Goal: Task Accomplishment & Management: Complete application form

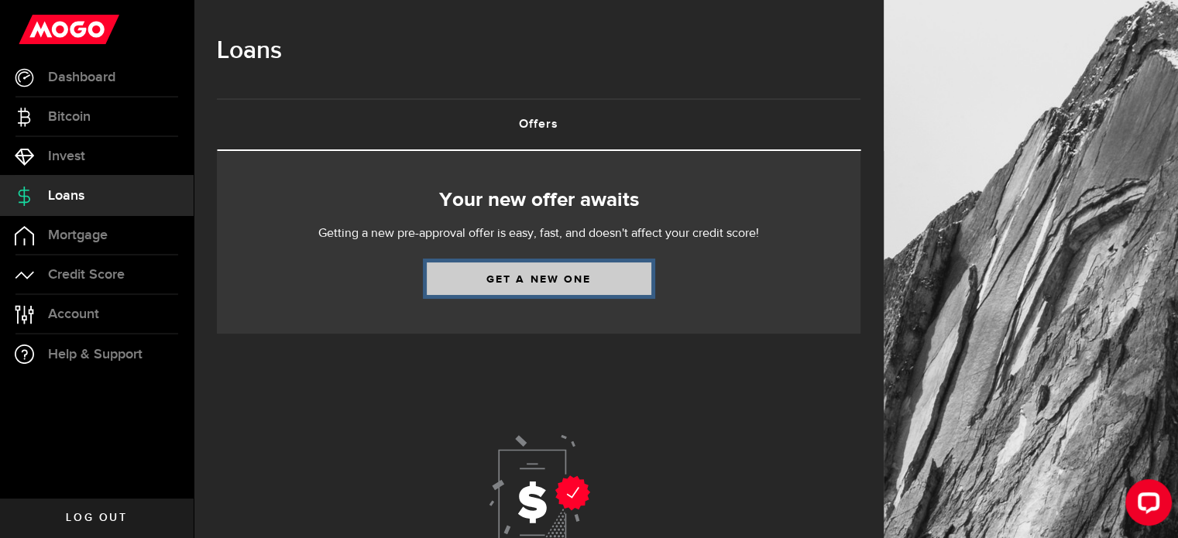
click at [551, 282] on link "Get a new one" at bounding box center [539, 279] width 225 height 33
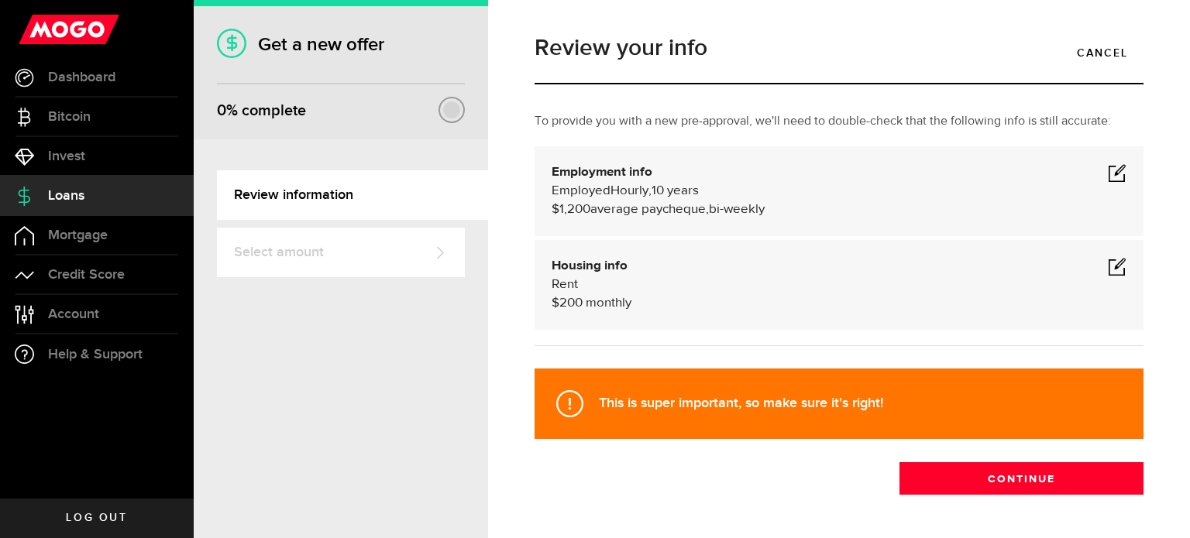
click at [1108, 170] on span at bounding box center [1117, 172] width 19 height 19
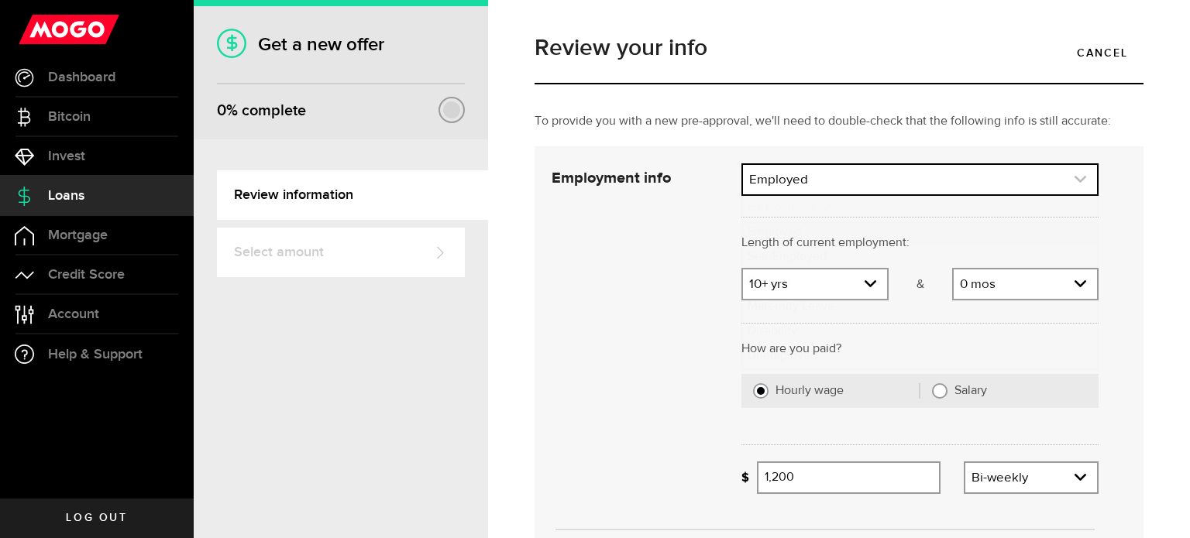
click at [1074, 180] on use "expand select" at bounding box center [1080, 179] width 12 height 7
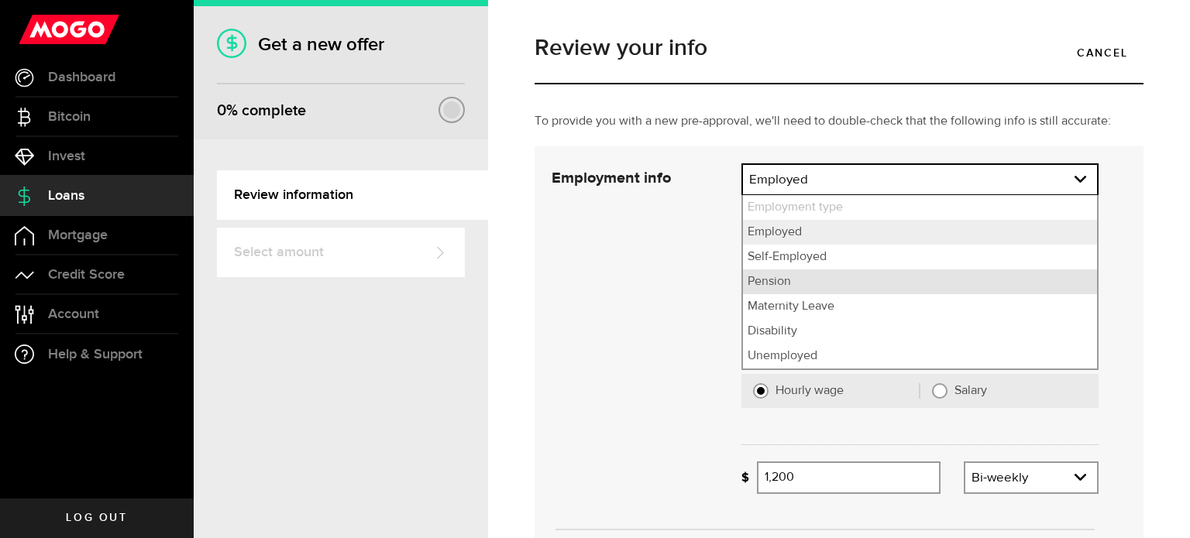
click at [833, 283] on li "Pension" at bounding box center [920, 282] width 354 height 25
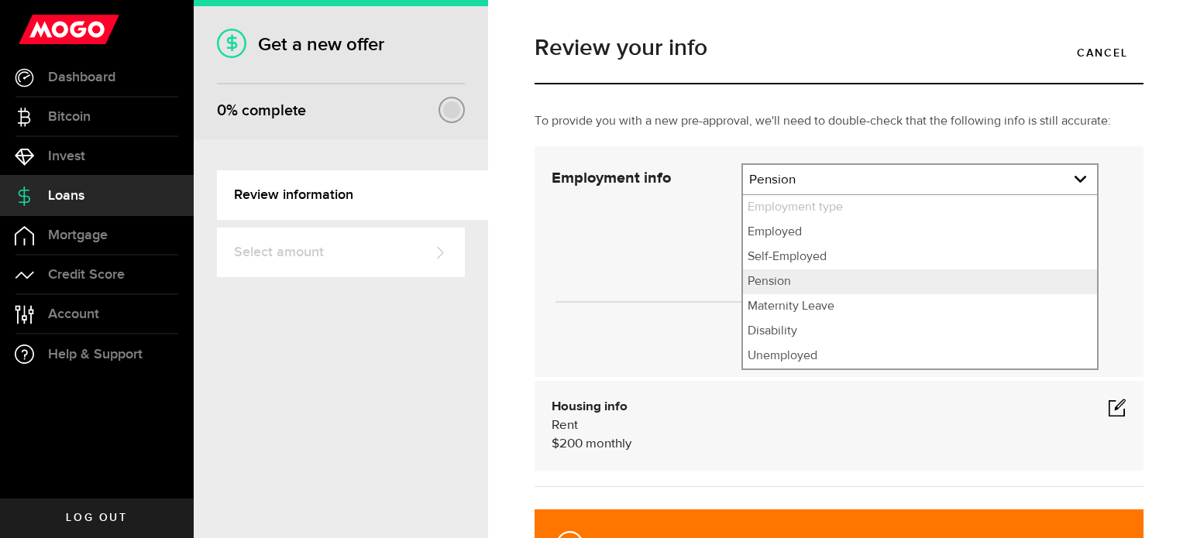
select select "Pension"
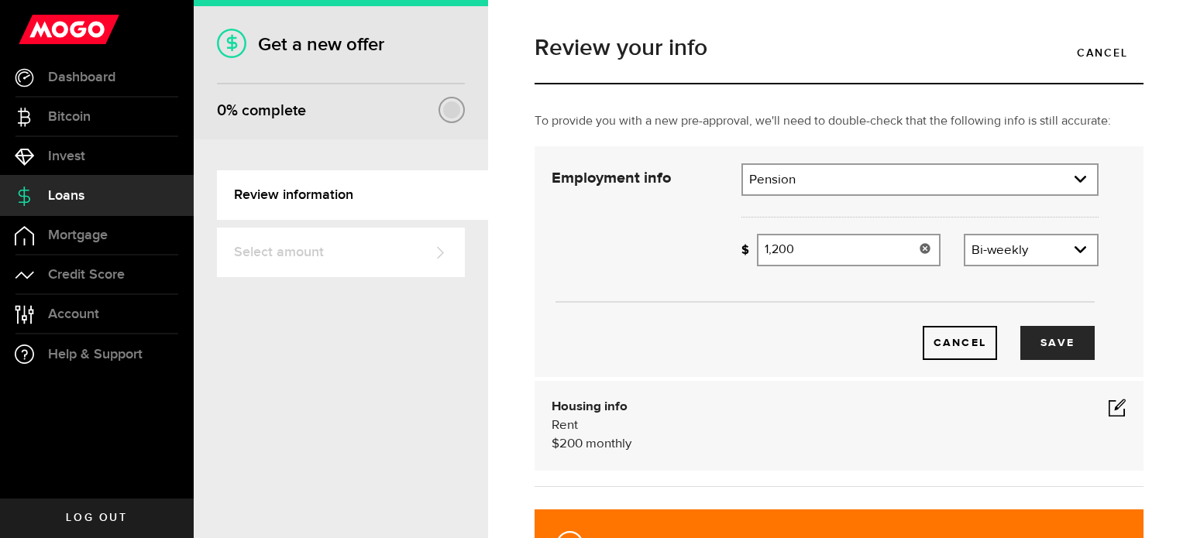
click at [919, 249] on use at bounding box center [924, 248] width 10 height 10
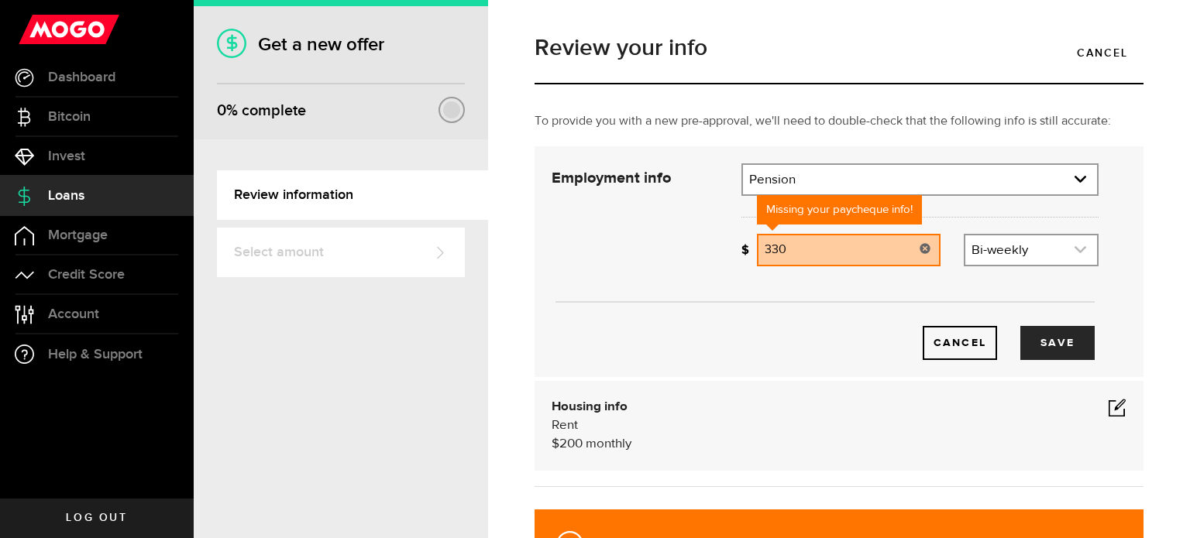
type input "330"
click at [1073, 252] on icon "expand select" at bounding box center [1079, 249] width 13 height 13
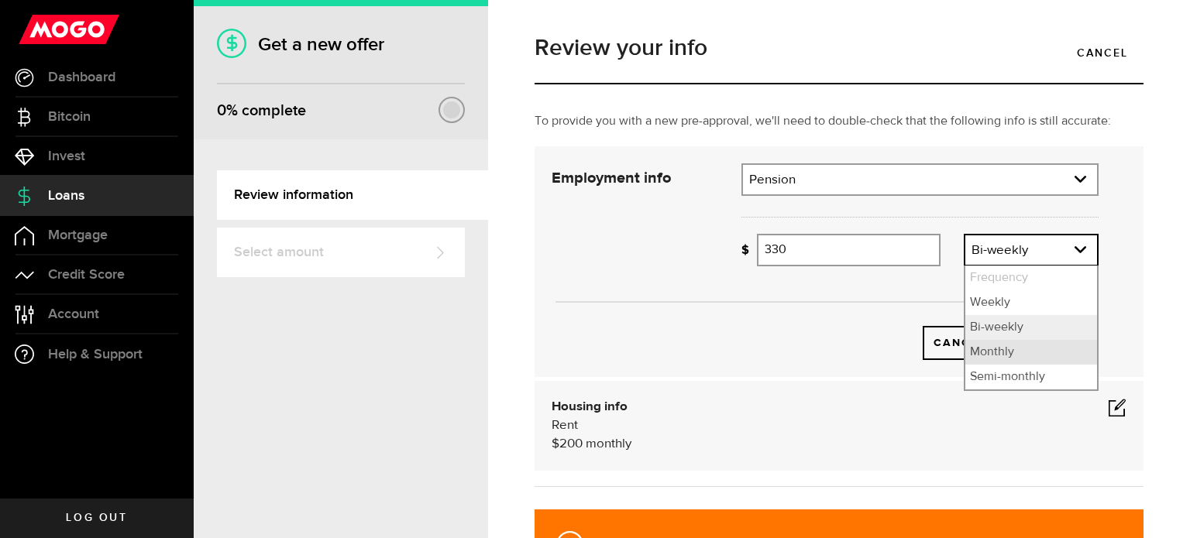
click at [1023, 355] on li "Monthly" at bounding box center [1031, 352] width 132 height 25
select select "monthly"
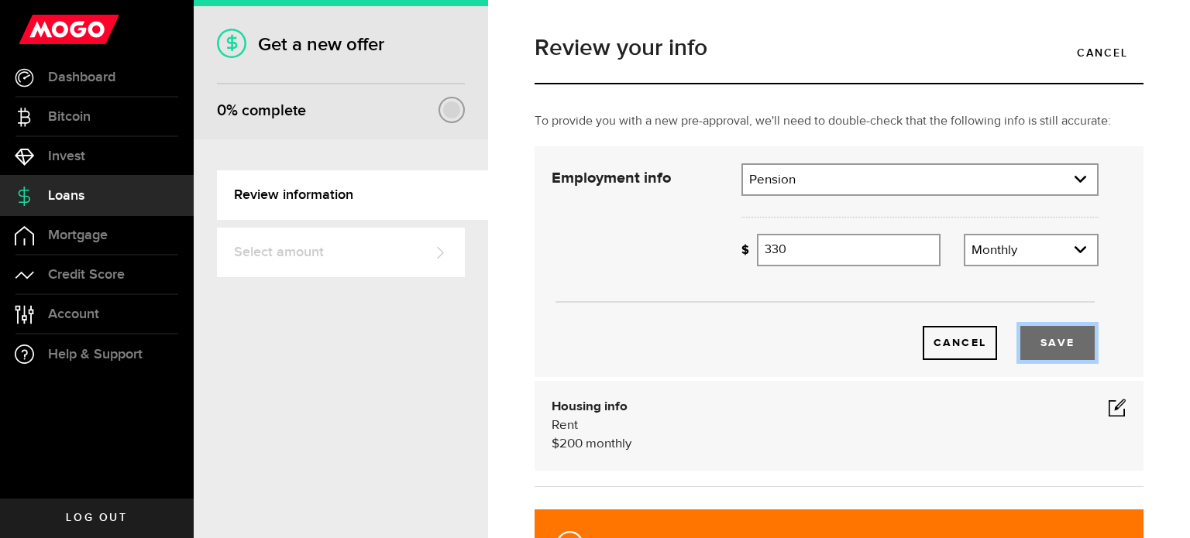
click at [1059, 346] on button "Save" at bounding box center [1057, 343] width 74 height 34
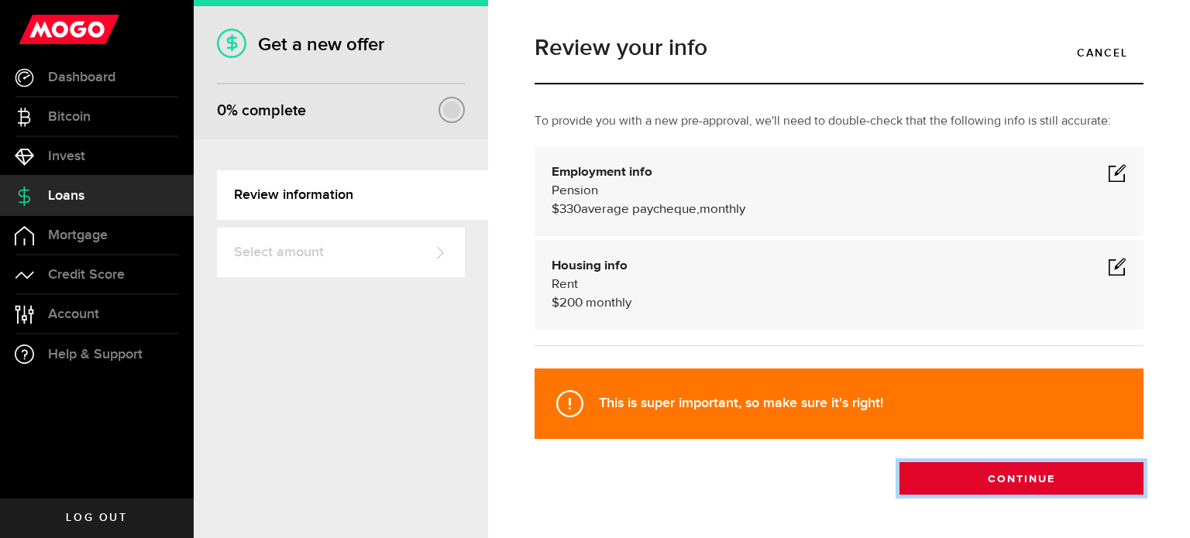
click at [1017, 480] on button "Continue" at bounding box center [1021, 478] width 244 height 33
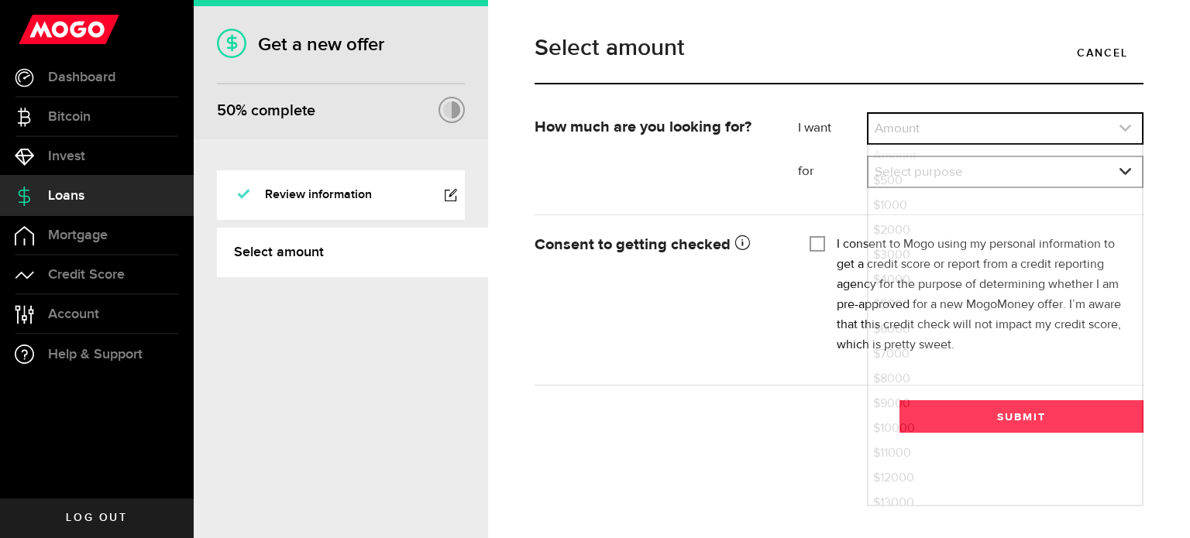
click at [1125, 132] on icon "expand select" at bounding box center [1124, 128] width 13 height 13
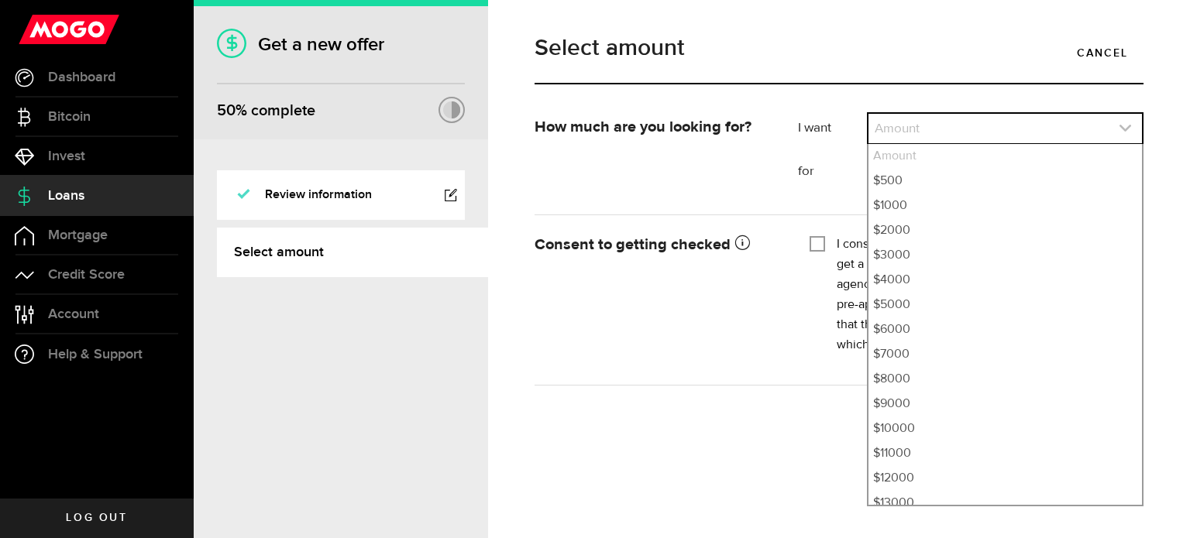
click at [902, 127] on link "expand select" at bounding box center [1004, 128] width 273 height 29
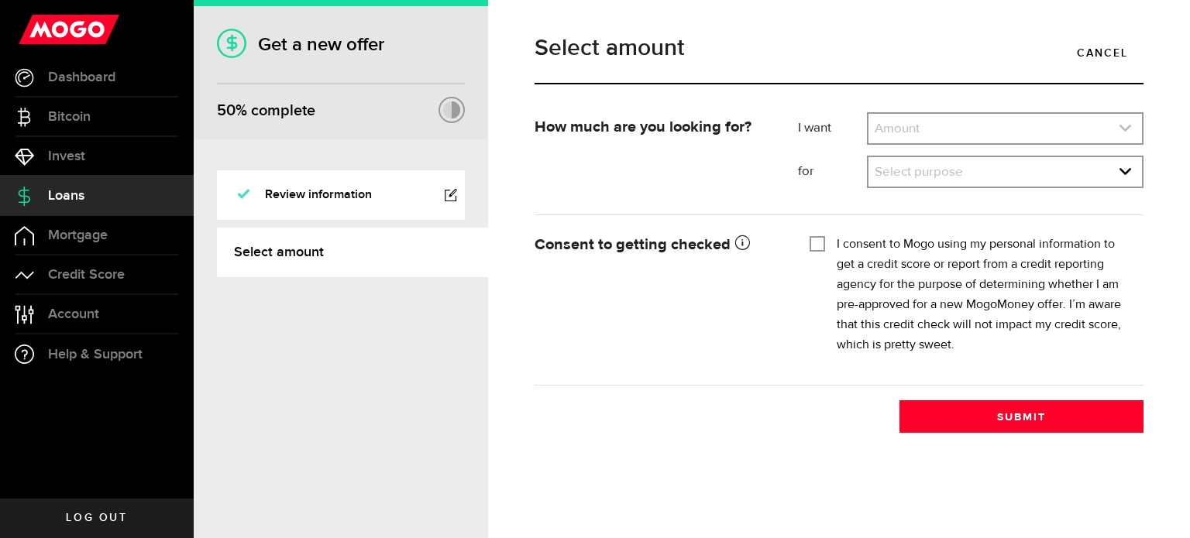
click at [952, 129] on link "expand select" at bounding box center [1004, 128] width 273 height 29
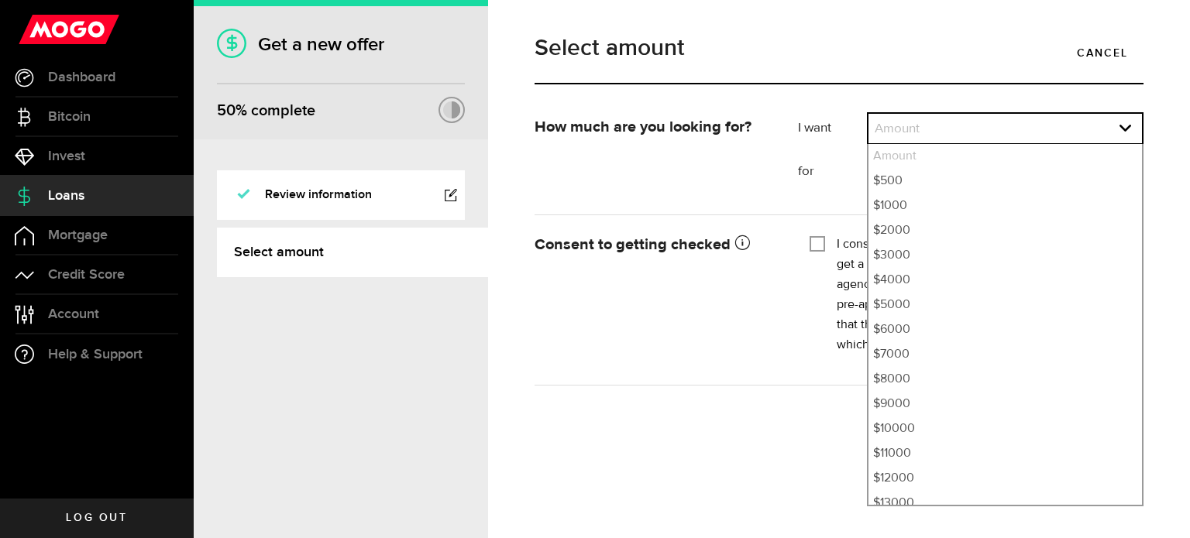
click at [900, 152] on li "Amount" at bounding box center [1004, 156] width 273 height 25
click at [910, 123] on link "expand select" at bounding box center [1004, 128] width 273 height 29
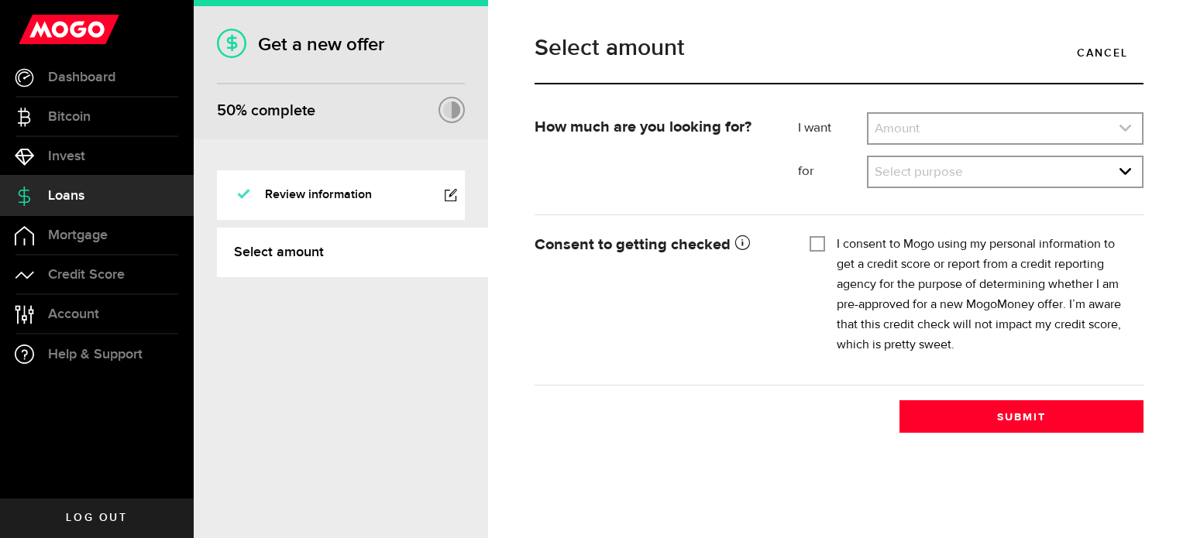
click at [1121, 125] on icon "expand select" at bounding box center [1124, 128] width 13 height 13
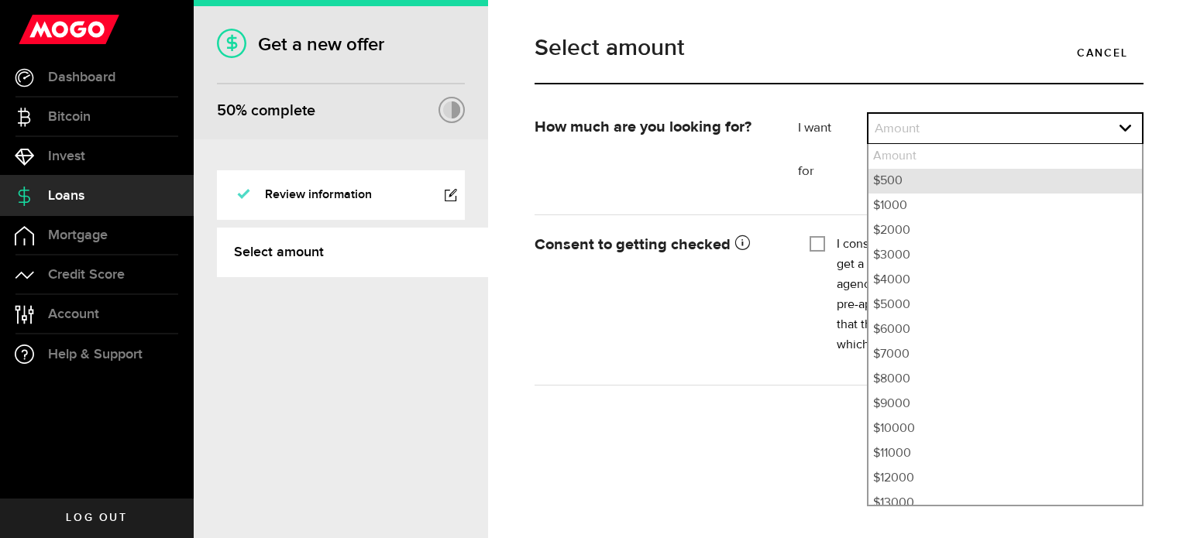
click at [895, 178] on li "$500" at bounding box center [1004, 181] width 273 height 25
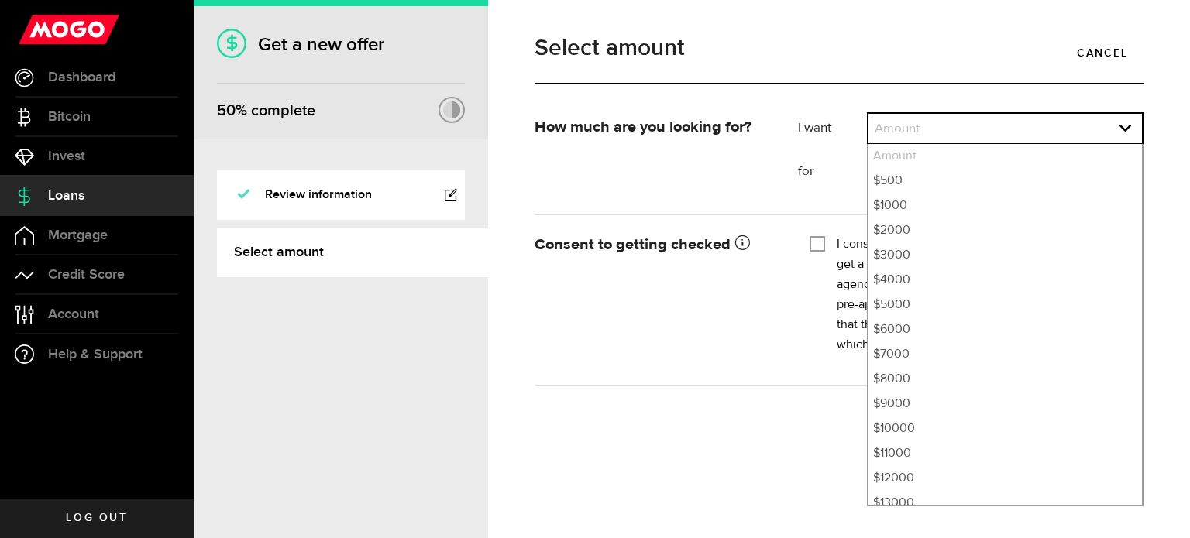
select select "500"
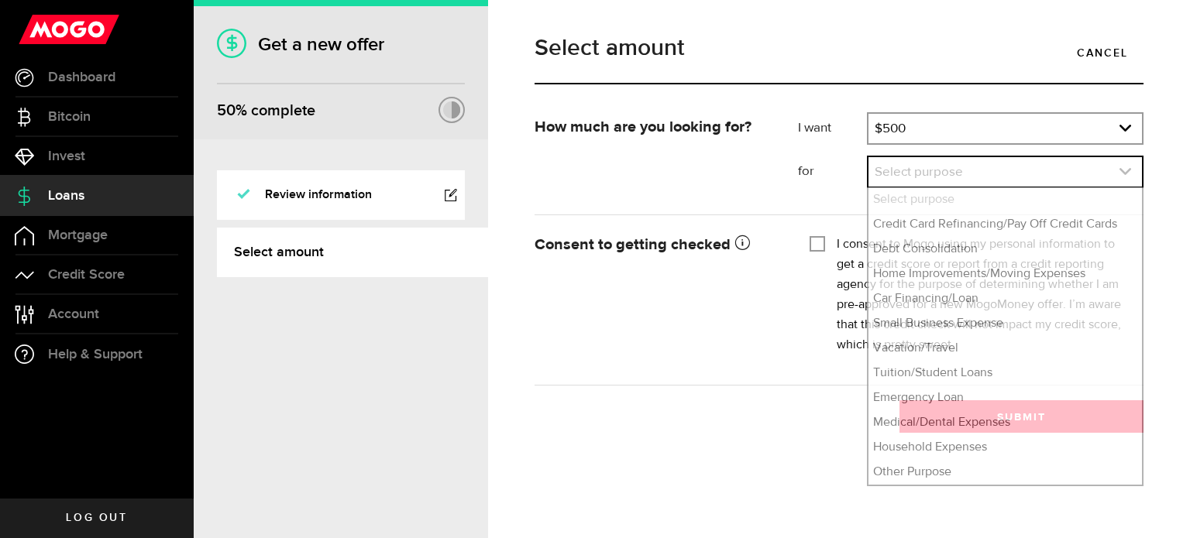
click at [910, 173] on link "expand select" at bounding box center [1004, 171] width 273 height 29
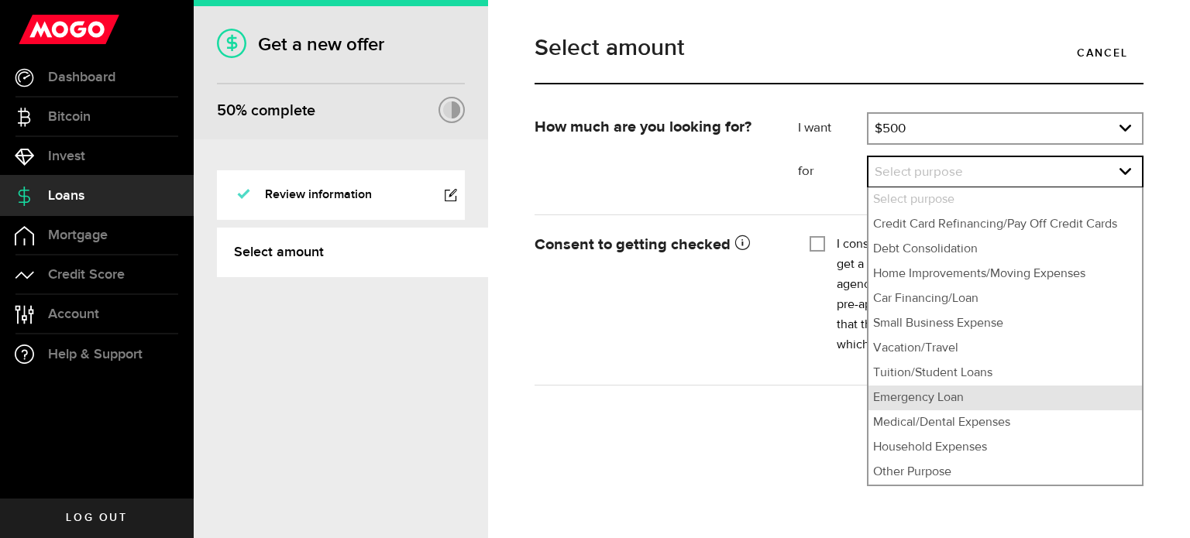
click at [937, 402] on li "Emergency Loan" at bounding box center [1004, 398] width 273 height 25
select select "Emergency Loan"
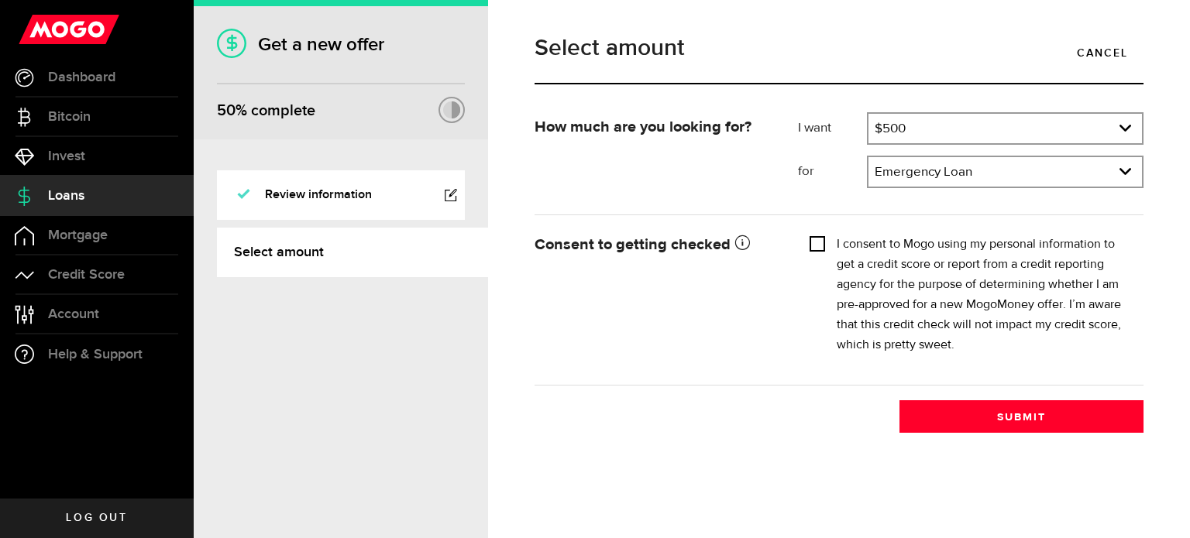
click at [813, 247] on input "I consent to Mogo using my personal information to get a credit score or report…" at bounding box center [816, 242] width 15 height 15
checkbox input "true"
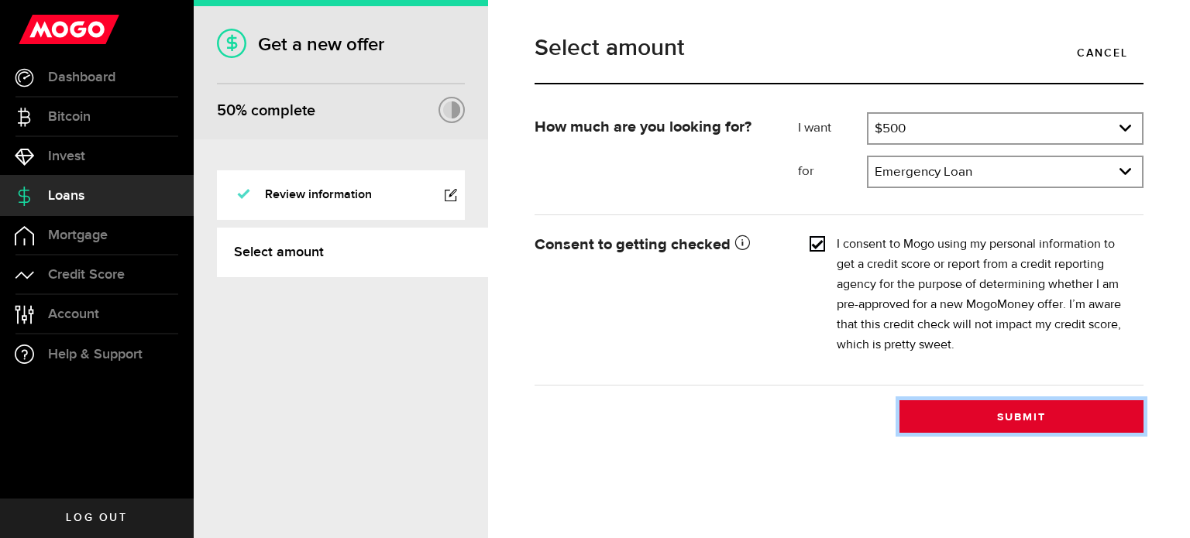
click at [1029, 421] on button "Submit" at bounding box center [1021, 416] width 244 height 33
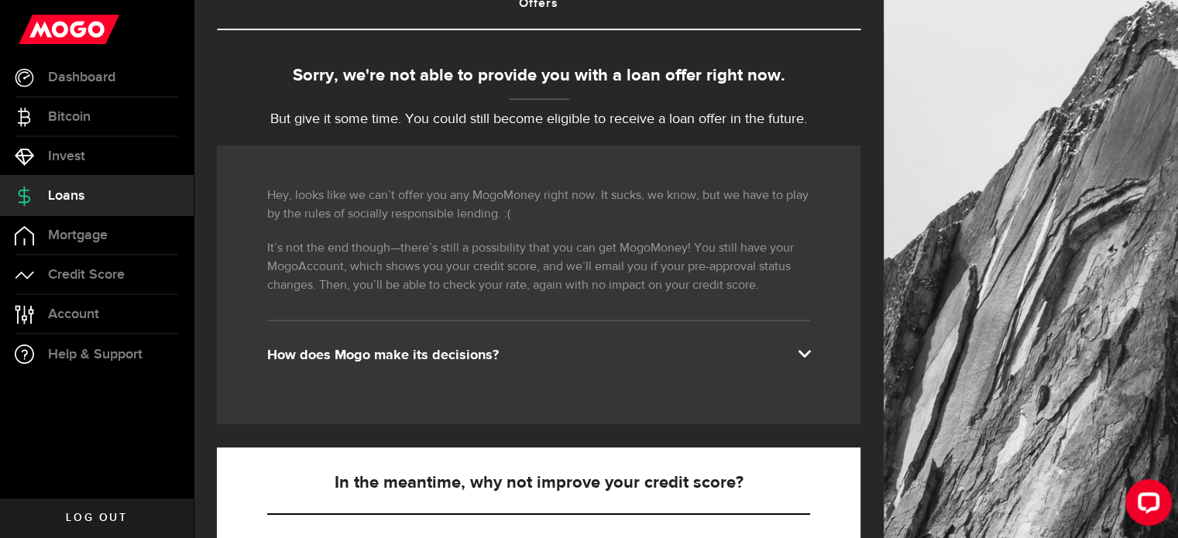
scroll to position [115, 0]
